Goal: Task Accomplishment & Management: Complete application form

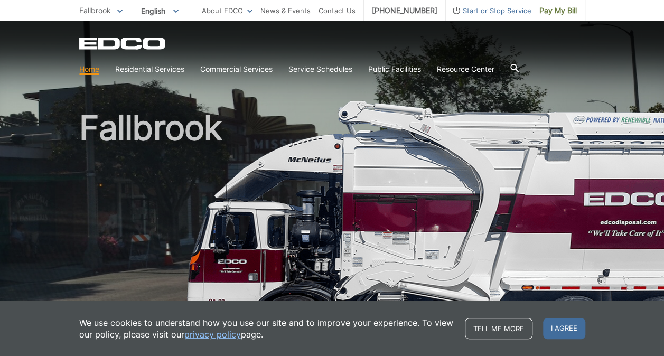
click at [501, 12] on span "Start or Stop Service" at bounding box center [489, 11] width 86 height 12
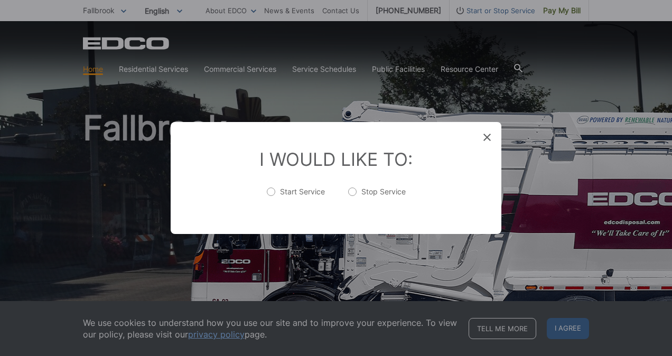
click at [382, 192] on label "Stop Service" at bounding box center [377, 196] width 58 height 21
radio input "true"
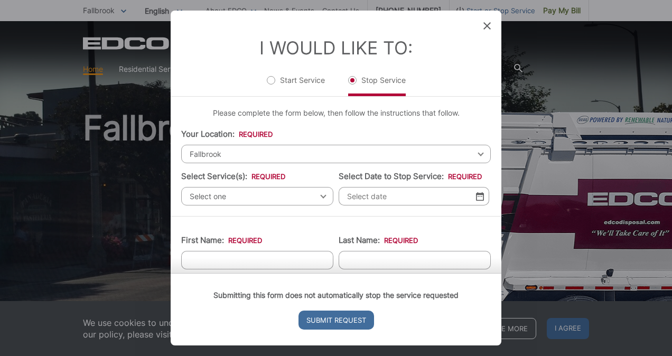
click at [236, 196] on span "Select one" at bounding box center [257, 196] width 152 height 18
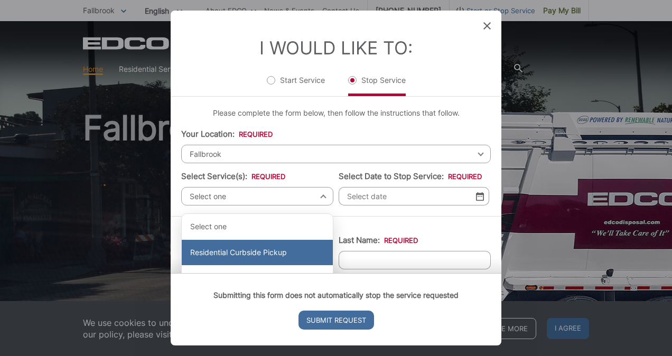
click at [242, 249] on div "Residential Curbside Pickup" at bounding box center [257, 252] width 151 height 25
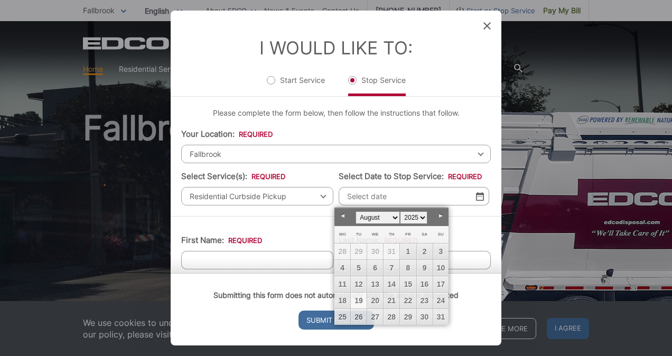
click at [359, 196] on input "Select Date to Stop Service: *" at bounding box center [414, 196] width 151 height 18
click at [393, 218] on select "January February March April May June July August September October November De…" at bounding box center [377, 217] width 44 height 13
click at [408, 249] on link "5" at bounding box center [408, 251] width 16 height 16
type input "[DATE]"
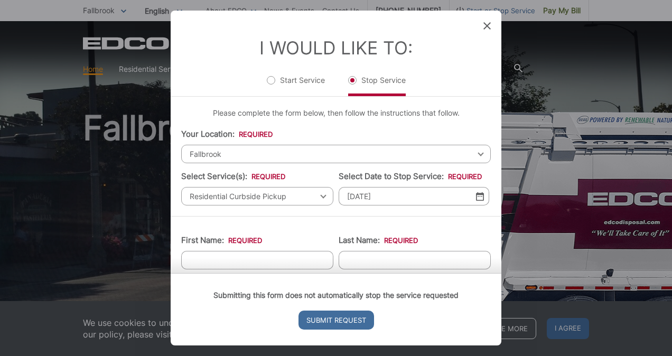
click at [304, 273] on div "Submitting this form does not automatically stop the service requested Submit R…" at bounding box center [336, 309] width 331 height 72
click at [265, 273] on div "Submitting this form does not automatically stop the service requested Submit R…" at bounding box center [336, 309] width 331 height 72
click at [258, 273] on div "Submitting this form does not automatically stop the service requested Submit R…" at bounding box center [336, 309] width 331 height 72
click at [270, 273] on div "Submitting this form does not automatically stop the service requested Submit R…" at bounding box center [336, 309] width 331 height 72
click at [476, 196] on img at bounding box center [480, 196] width 8 height 9
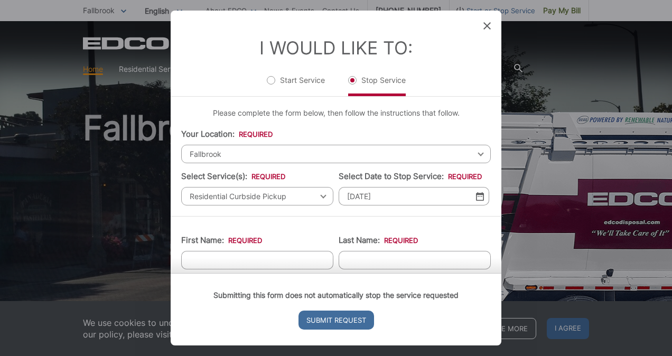
click at [272, 258] on form "Entry Status None In Progress Completed None None In Progress Completed I Would…" at bounding box center [336, 178] width 331 height 335
type input "[PERSON_NAME]"
type input "6195362211"
type input "[EMAIL_ADDRESS][DOMAIN_NAME]"
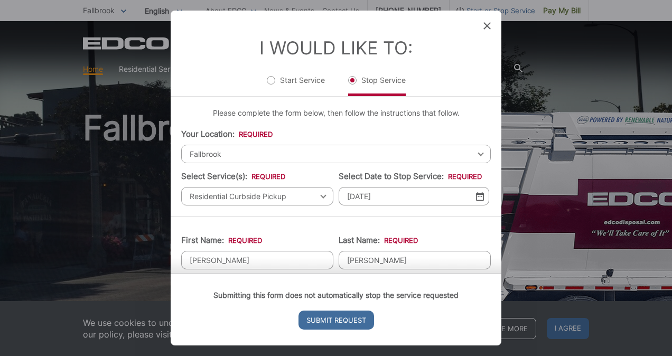
type input "92028 - [GEOGRAPHIC_DATA]"
type input "92028"
type input "[PHONE_NUMBER]"
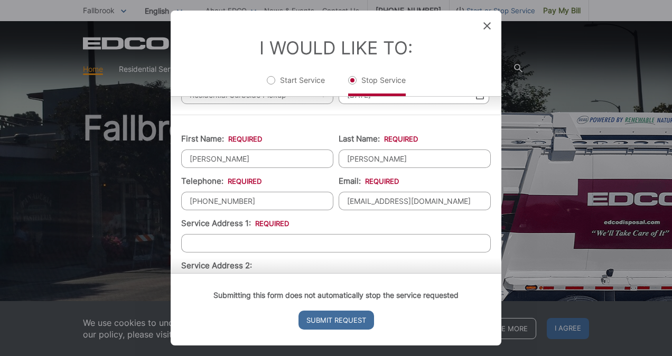
scroll to position [106, 0]
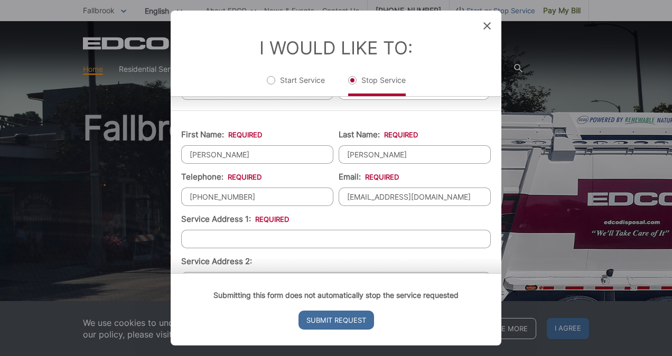
type input "[PERSON_NAME]"
click at [375, 155] on input "[PERSON_NAME]" at bounding box center [415, 154] width 152 height 18
type input "[PERSON_NAME]"
drag, startPoint x: 322, startPoint y: 178, endPoint x: 339, endPoint y: 181, distance: 16.5
click at [323, 178] on li "Telephone: * [PHONE_NUMBER]" at bounding box center [257, 188] width 152 height 35
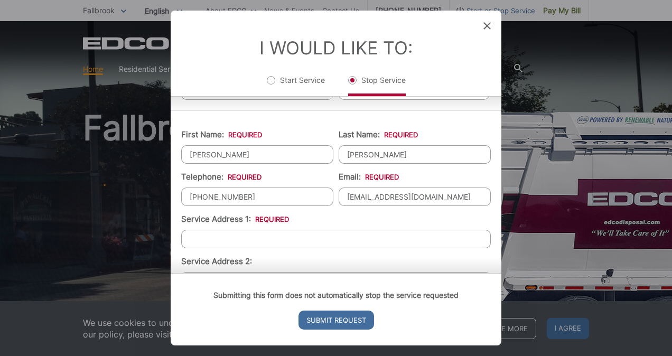
click at [425, 195] on input "[EMAIL_ADDRESS][DOMAIN_NAME]" at bounding box center [415, 196] width 152 height 18
type input "[EMAIL_ADDRESS][DOMAIN_NAME]"
click at [266, 230] on input "Service Address 1: *" at bounding box center [335, 239] width 309 height 18
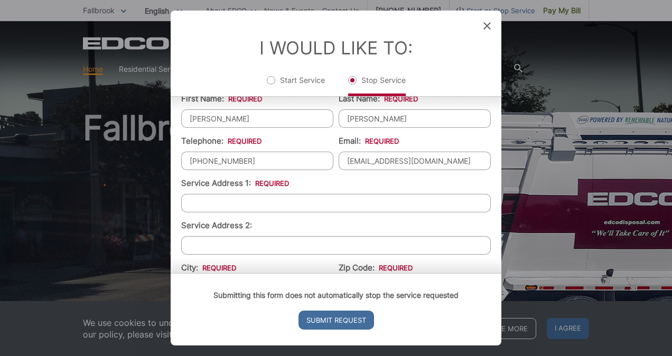
scroll to position [158, 0]
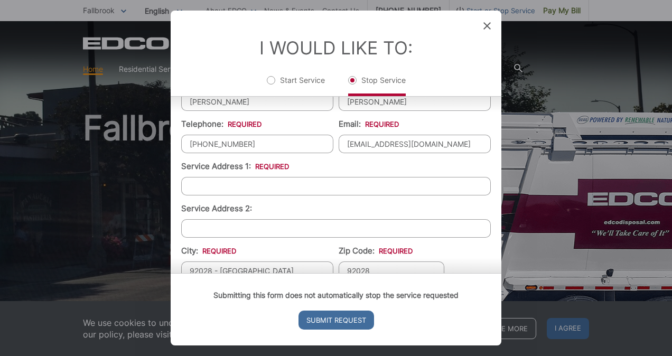
click at [206, 186] on input "Service Address 1: *" at bounding box center [335, 186] width 309 height 18
type input "[STREET_ADDRESS]"
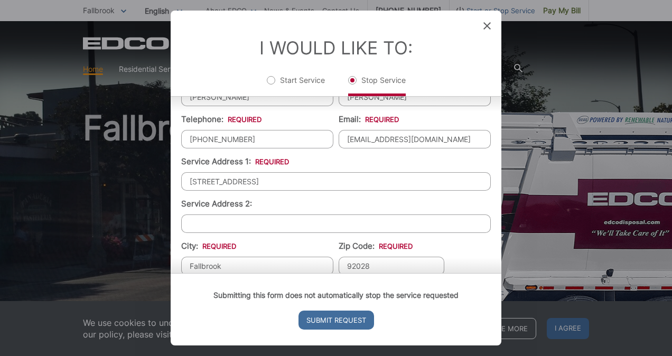
type input "Fallbrook"
type input "92028"
click at [472, 273] on div "Submitting this form does not automatically stop the service requested Submit R…" at bounding box center [336, 309] width 331 height 72
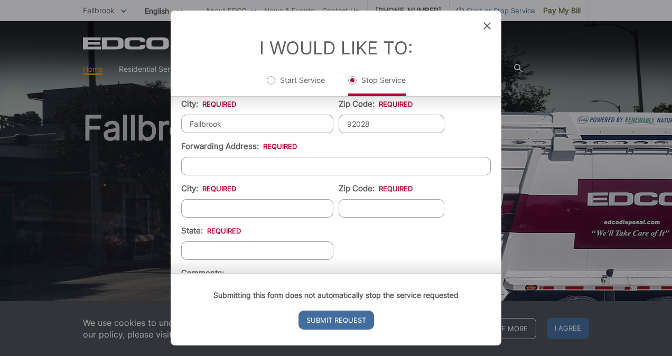
scroll to position [322, 0]
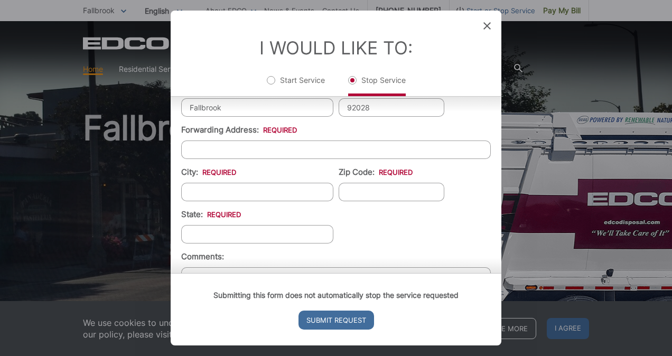
click at [220, 149] on input "Forwarding Address: *" at bounding box center [335, 149] width 309 height 18
type input "112 Motthaven Dr"
type input "[GEOGRAPHIC_DATA]"
type input "38558"
type input "TN"
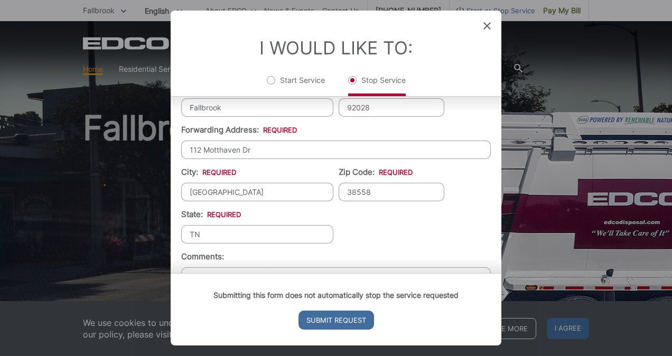
click at [363, 230] on ul "First Name: * [PERSON_NAME] Last Name: * [PERSON_NAME] Telephone: * [PHONE_NUMB…" at bounding box center [335, 114] width 309 height 418
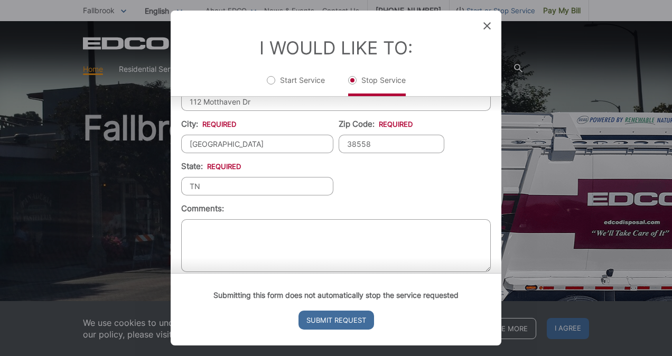
scroll to position [379, 0]
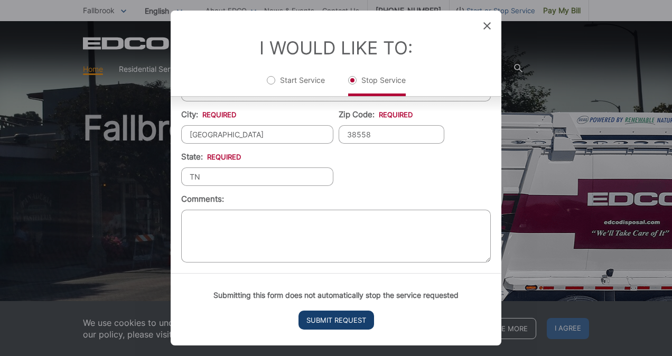
click at [341, 322] on input "Submit Request" at bounding box center [336, 320] width 76 height 19
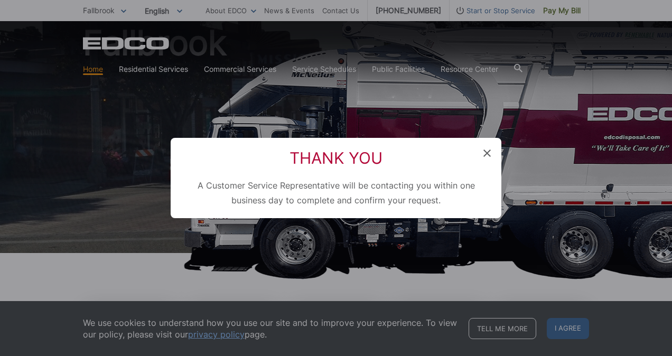
scroll to position [0, 0]
click at [488, 151] on icon at bounding box center [486, 152] width 7 height 7
